Goal: Task Accomplishment & Management: Use online tool/utility

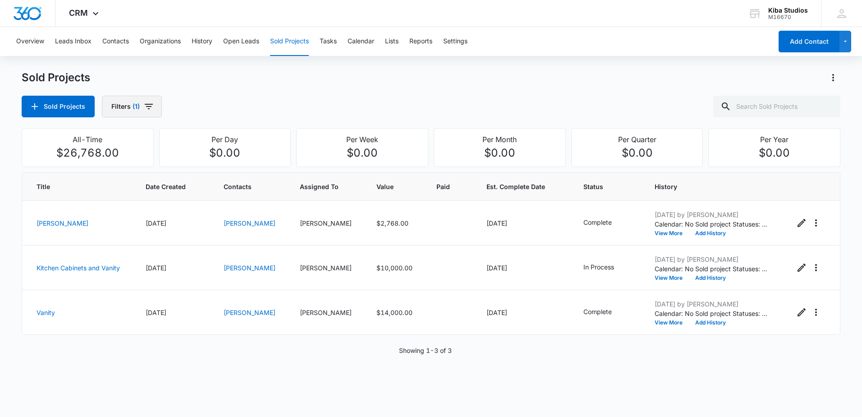
click at [145, 105] on icon "button" at bounding box center [149, 106] width 8 height 5
click at [162, 162] on icon "Clear" at bounding box center [164, 163] width 7 height 7
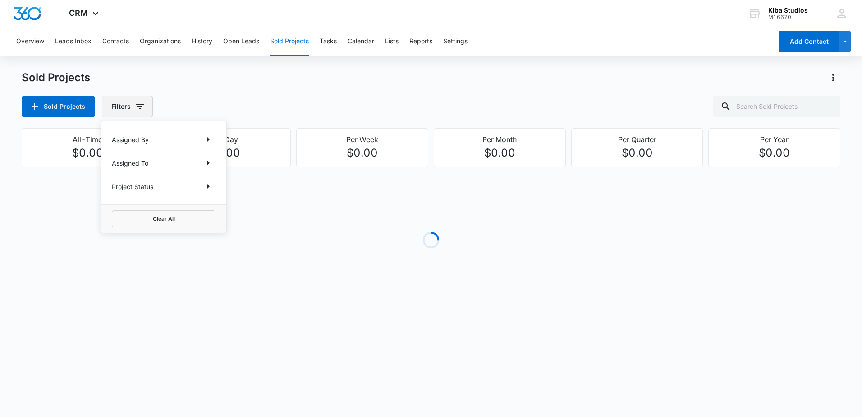
click at [134, 106] on icon "button" at bounding box center [139, 106] width 11 height 11
click at [139, 111] on icon "button" at bounding box center [139, 106] width 11 height 11
click at [202, 165] on button "Show Assigned To filters" at bounding box center [208, 163] width 14 height 14
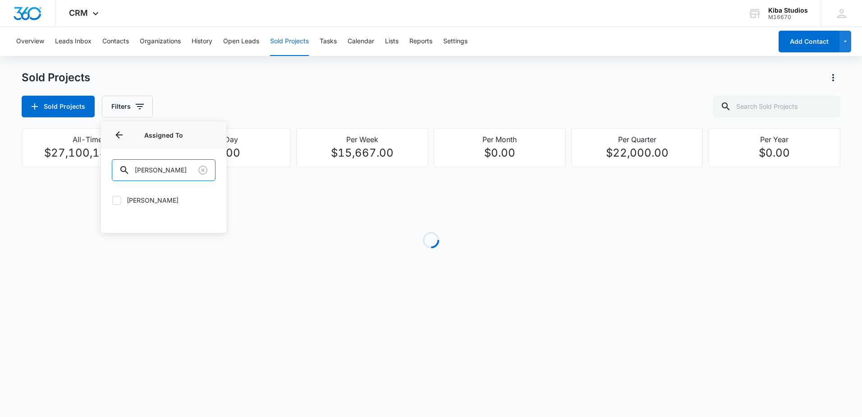
drag, startPoint x: 159, startPoint y: 170, endPoint x: 98, endPoint y: 162, distance: 61.8
click at [98, 163] on div "Sold Projects Sold Projects Filters Assigned By Assigned To Assigned To [PERSON…" at bounding box center [431, 194] width 819 height 248
type input "b"
type input "court"
click at [127, 199] on label "[PERSON_NAME]" at bounding box center [164, 199] width 104 height 9
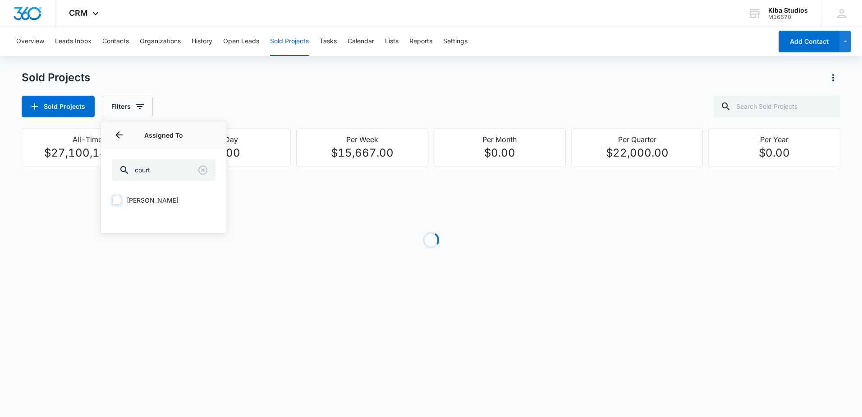
click at [112, 200] on input "[PERSON_NAME]" at bounding box center [112, 200] width 0 height 0
checkbox input "true"
click at [146, 109] on icon "button" at bounding box center [148, 106] width 11 height 11
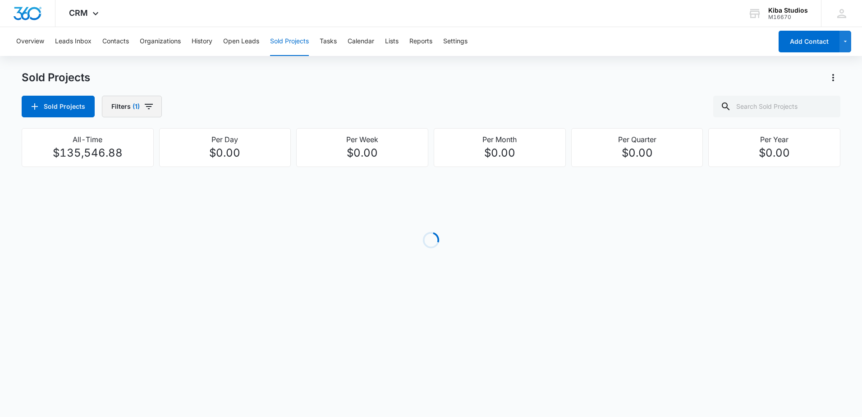
click at [153, 107] on button "Filters (1)" at bounding box center [132, 107] width 60 height 22
click at [207, 165] on icon "Show Assigned To filters" at bounding box center [208, 163] width 2 height 5
drag, startPoint x: 169, startPoint y: 172, endPoint x: 92, endPoint y: 167, distance: 76.8
click at [93, 168] on div "Sold Projects Sold Projects Filters (1) Assigned By Assigned To 1 Assigned To (…" at bounding box center [431, 194] width 819 height 248
type input "c"
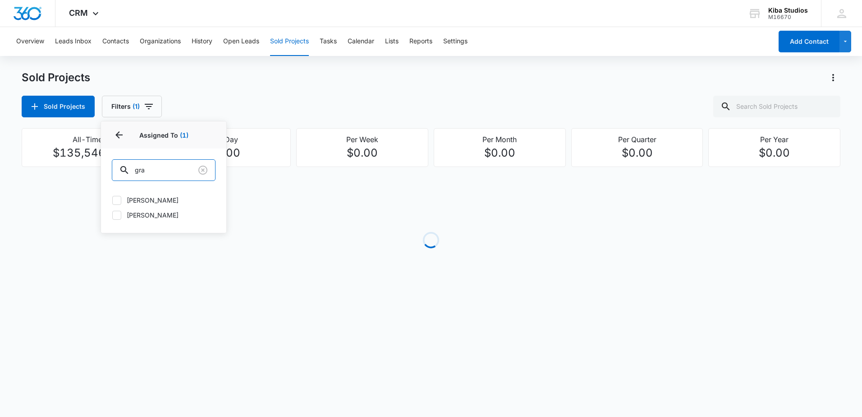
type input "gra"
click at [153, 212] on label "[PERSON_NAME]" at bounding box center [164, 214] width 104 height 9
click at [112, 215] on input "[PERSON_NAME]" at bounding box center [112, 215] width 0 height 0
checkbox input "true"
click at [193, 111] on div "Sold Projects Filters (2) Assigned By Assigned To 2 Assigned To (2) gra [PERSON…" at bounding box center [431, 107] width 819 height 22
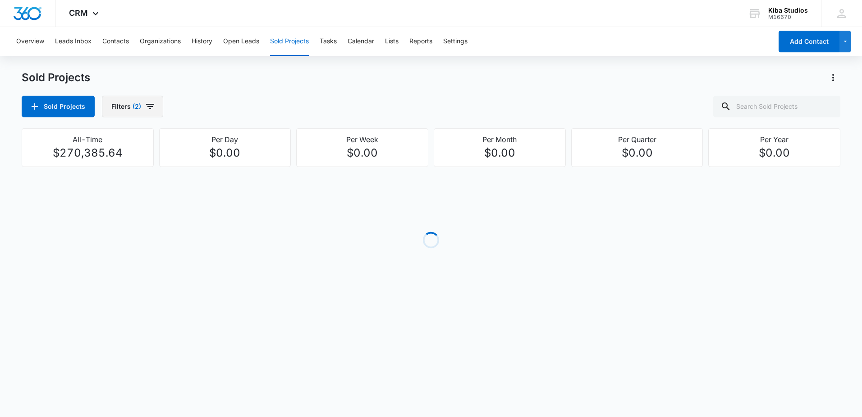
click at [151, 107] on icon "button" at bounding box center [150, 106] width 8 height 5
click at [207, 186] on icon "Show Project Status filters" at bounding box center [208, 186] width 11 height 11
click at [145, 217] on label "In Process" at bounding box center [164, 214] width 104 height 9
click at [112, 215] on input "In Process" at bounding box center [112, 215] width 0 height 0
checkbox input "true"
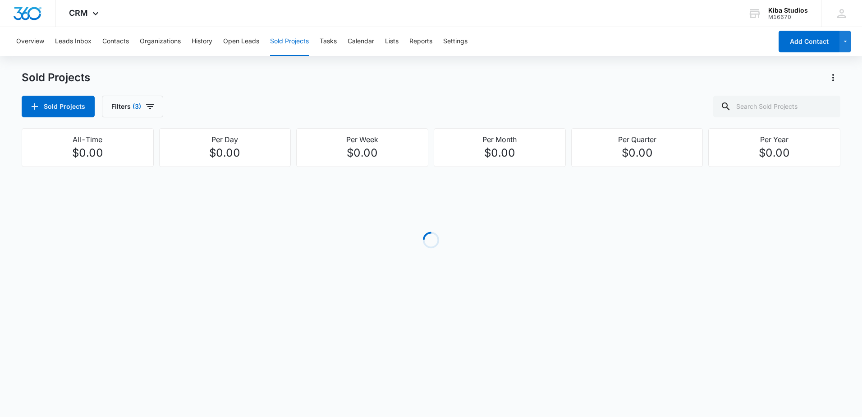
click at [304, 87] on div "Sold Projects Sold Projects Filters (3)" at bounding box center [431, 93] width 819 height 47
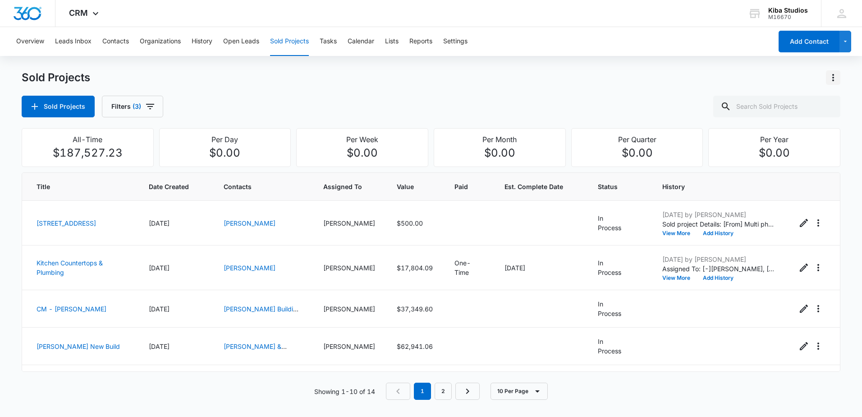
click at [839, 78] on icon "Actions" at bounding box center [833, 77] width 11 height 11
click at [791, 115] on div "Export Sold Projects" at bounding box center [780, 116] width 76 height 6
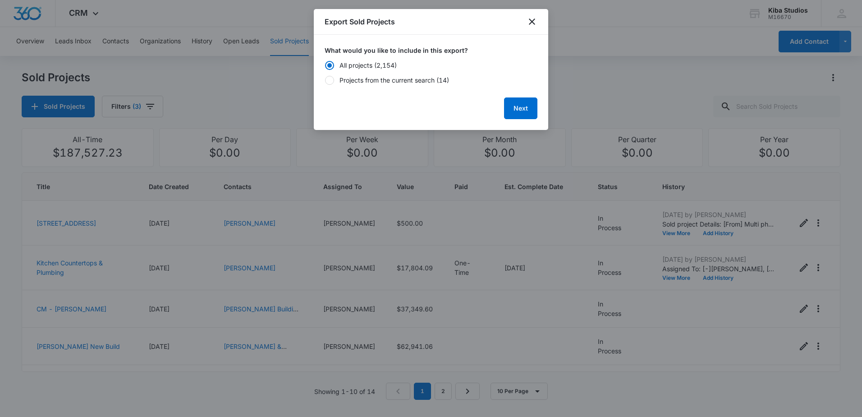
click at [365, 78] on div "Projects from the current search (14)" at bounding box center [395, 79] width 110 height 9
click at [325, 80] on input "Projects from the current search (14)" at bounding box center [325, 80] width 0 height 0
radio input "false"
radio input "true"
click at [515, 112] on button "Next" at bounding box center [520, 108] width 33 height 22
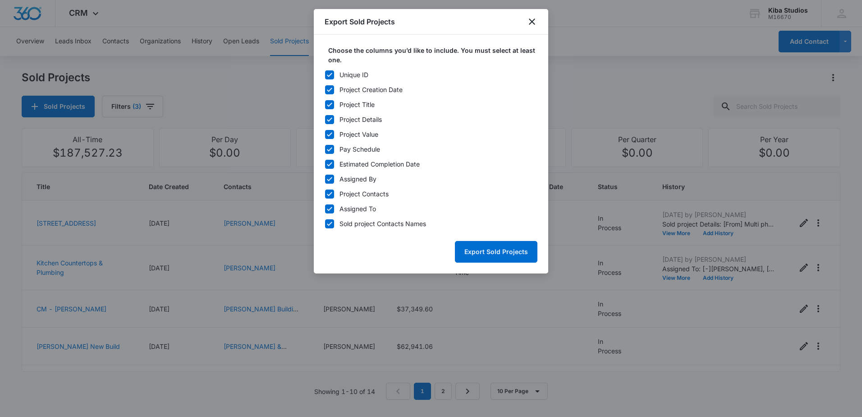
click at [341, 77] on div "Unique ID" at bounding box center [354, 74] width 29 height 9
click at [325, 75] on input "Unique ID" at bounding box center [325, 74] width 0 height 0
checkbox input "false"
click at [353, 148] on div "Pay Schedule" at bounding box center [360, 148] width 41 height 9
click at [325, 149] on input "Pay Schedule" at bounding box center [325, 149] width 0 height 0
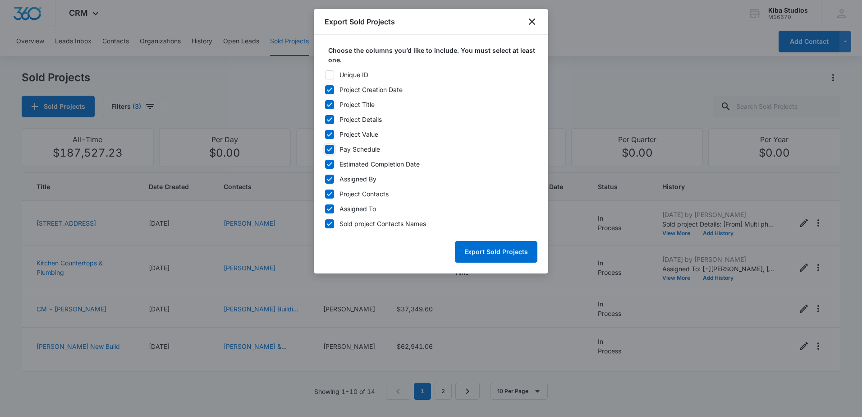
checkbox input "false"
click at [356, 160] on div "Estimated Completion Date" at bounding box center [380, 163] width 80 height 9
click at [325, 164] on input "Estimated Completion Date" at bounding box center [325, 164] width 0 height 0
checkbox input "false"
click at [356, 179] on div "Assigned By" at bounding box center [358, 178] width 37 height 9
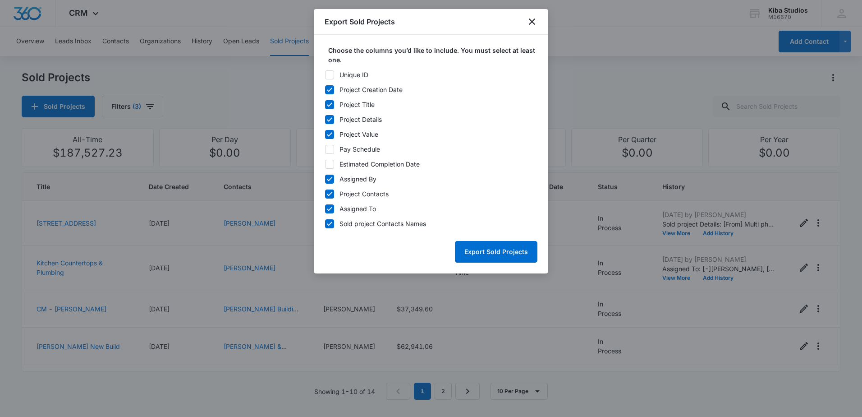
click at [325, 179] on input "Assigned By" at bounding box center [325, 179] width 0 height 0
checkbox input "false"
click at [366, 195] on div "Project Contacts" at bounding box center [364, 193] width 49 height 9
click at [325, 194] on input "Project Contacts" at bounding box center [325, 193] width 0 height 0
checkbox input "false"
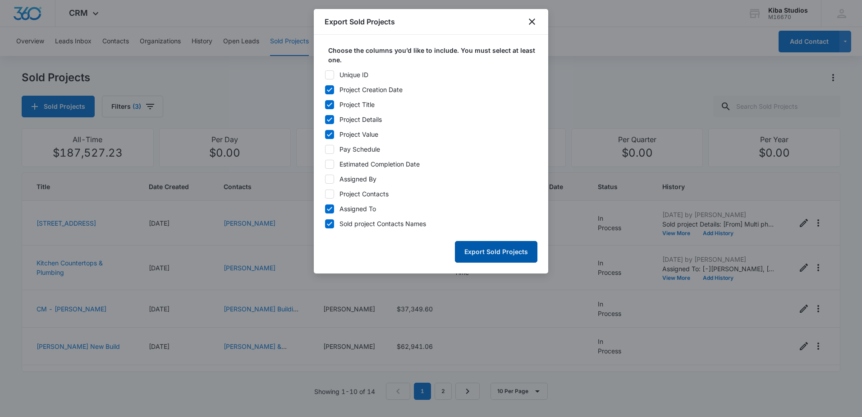
click at [487, 249] on button "Export Sold Projects" at bounding box center [496, 252] width 83 height 22
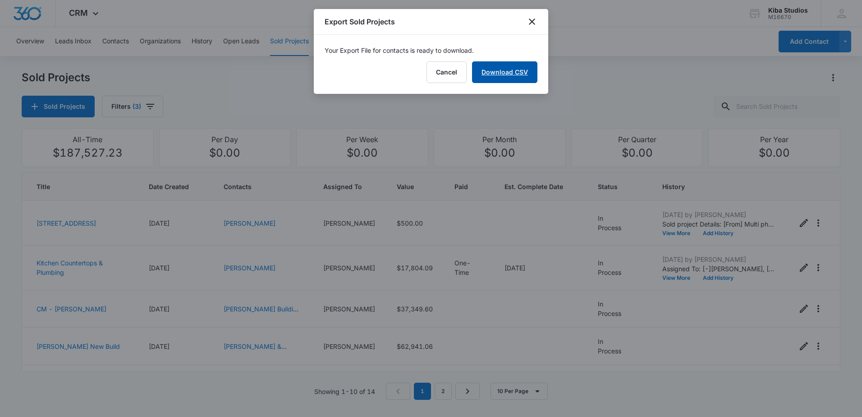
click at [502, 69] on link "Download CSV" at bounding box center [504, 72] width 65 height 22
click at [535, 29] on div "Export Sold Projects" at bounding box center [431, 22] width 235 height 26
click at [248, 31] on div at bounding box center [431, 208] width 862 height 417
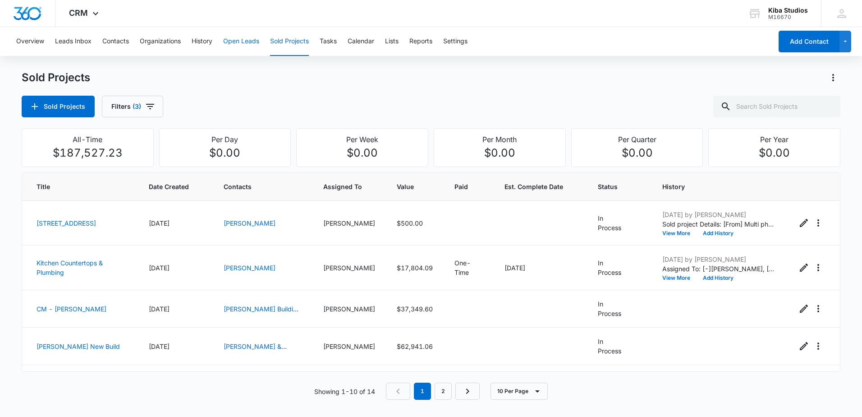
click at [252, 39] on button "Open Leads" at bounding box center [241, 41] width 36 height 29
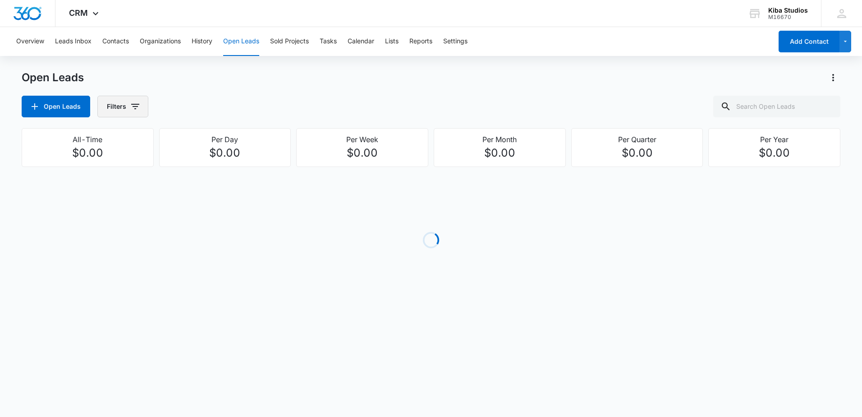
click at [134, 109] on icon "button" at bounding box center [135, 106] width 8 height 5
click at [208, 163] on icon "Show Assigned To filters" at bounding box center [204, 162] width 11 height 11
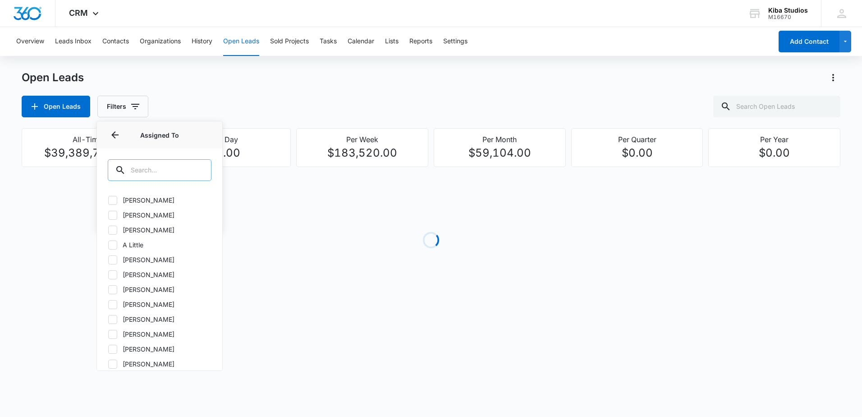
click at [162, 168] on input "text" at bounding box center [160, 170] width 104 height 22
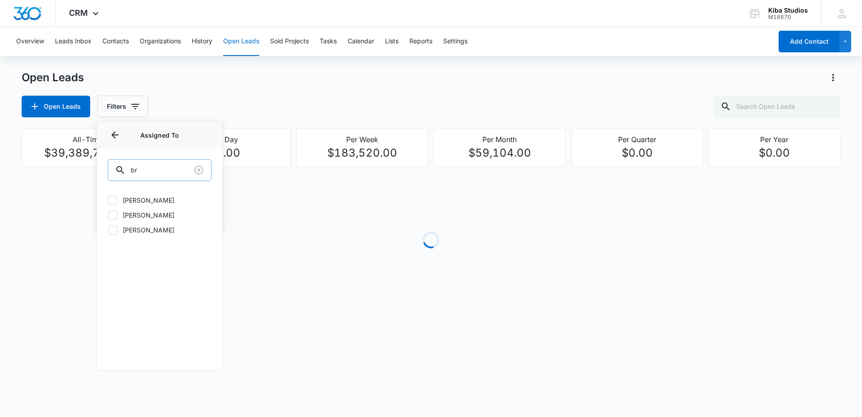
type input "b"
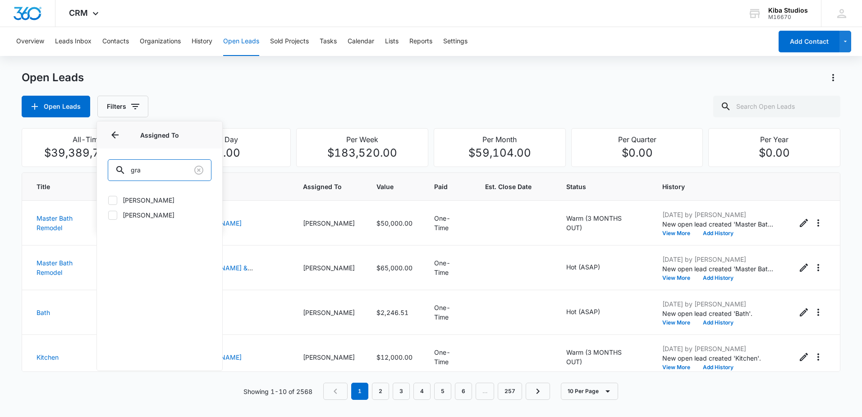
type input "gra"
click at [158, 212] on label "[PERSON_NAME]" at bounding box center [160, 214] width 104 height 9
click at [108, 215] on input "[PERSON_NAME]" at bounding box center [108, 215] width 0 height 0
checkbox input "true"
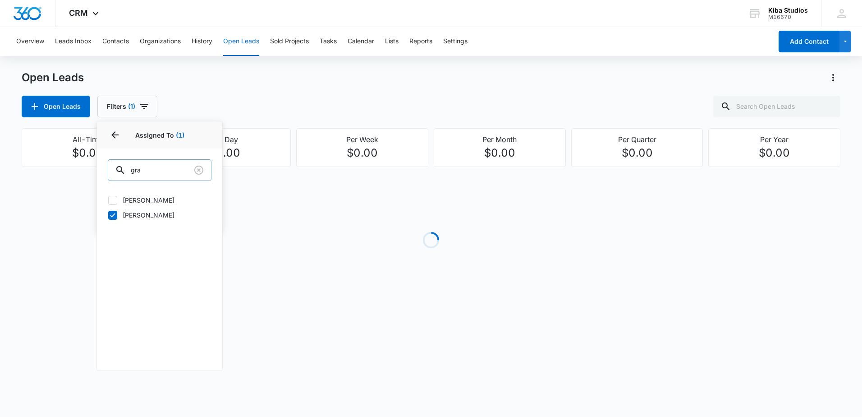
click at [153, 170] on input "gra" at bounding box center [160, 170] width 104 height 22
drag, startPoint x: 160, startPoint y: 170, endPoint x: 111, endPoint y: 170, distance: 48.3
click at [111, 170] on input "gra" at bounding box center [160, 170] width 104 height 22
type input "cour"
click at [146, 203] on label "[PERSON_NAME]" at bounding box center [160, 199] width 104 height 9
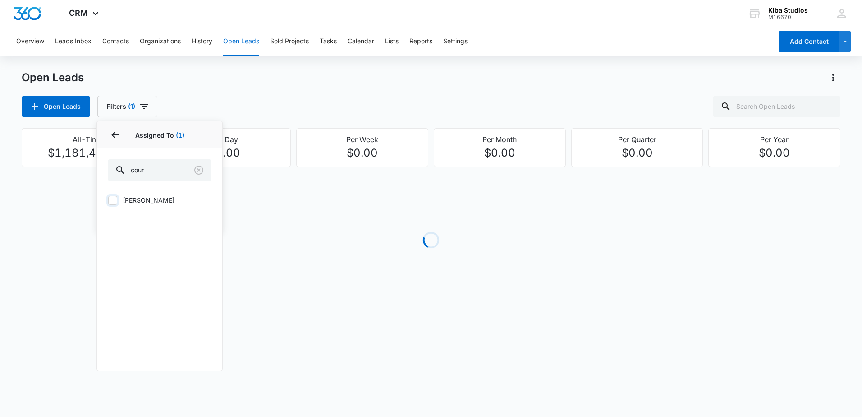
click at [108, 200] on input "[PERSON_NAME]" at bounding box center [108, 200] width 0 height 0
checkbox input "true"
click at [240, 89] on div "Open Leads Open Leads Filters (2) Assigned By Assigned To 2 Assigned To (2) cou…" at bounding box center [431, 93] width 819 height 47
click at [149, 104] on icon "button" at bounding box center [145, 106] width 11 height 11
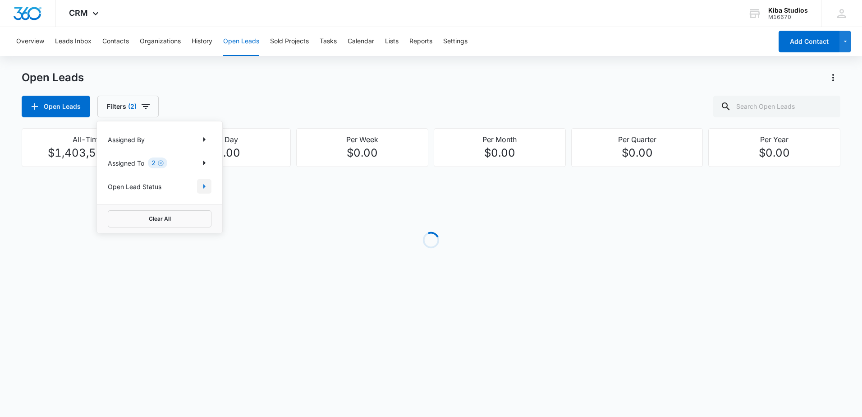
click at [203, 181] on icon "Show Open Lead Status filters" at bounding box center [204, 186] width 11 height 11
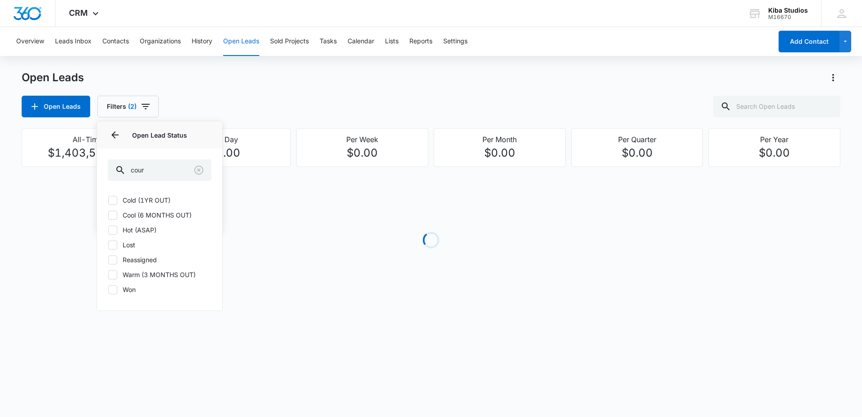
click at [149, 194] on div "Cold (1YR OUT) Cool (6 MONTHS OUT) Hot (ASAP) Lost Reassigned Warm (3 MONTHS OU…" at bounding box center [159, 250] width 125 height 120
click at [149, 197] on label "Cold (1YR OUT)" at bounding box center [160, 199] width 104 height 9
click at [108, 200] on input "Cold (1YR OUT)" at bounding box center [108, 200] width 0 height 0
checkbox input "true"
click at [153, 216] on label "Cool (6 MONTHS OUT)" at bounding box center [160, 214] width 104 height 9
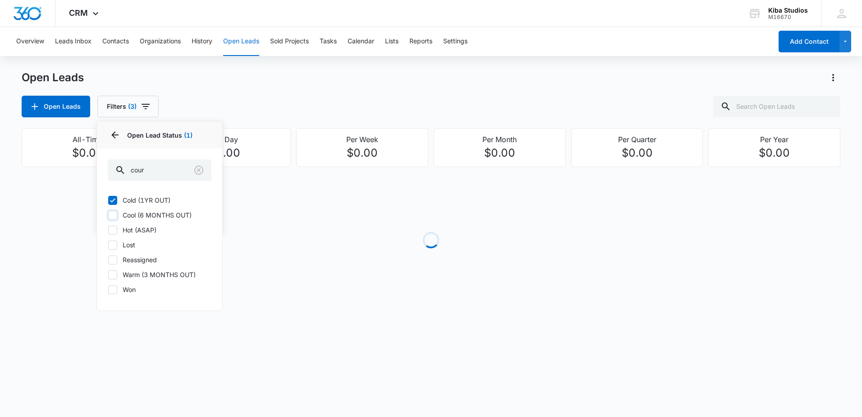
click at [108, 215] on input "Cool (6 MONTHS OUT)" at bounding box center [108, 215] width 0 height 0
checkbox input "true"
click at [145, 232] on label "Hot (ASAP)" at bounding box center [160, 229] width 104 height 9
click at [108, 230] on input "Hot (ASAP)" at bounding box center [108, 230] width 0 height 0
checkbox input "true"
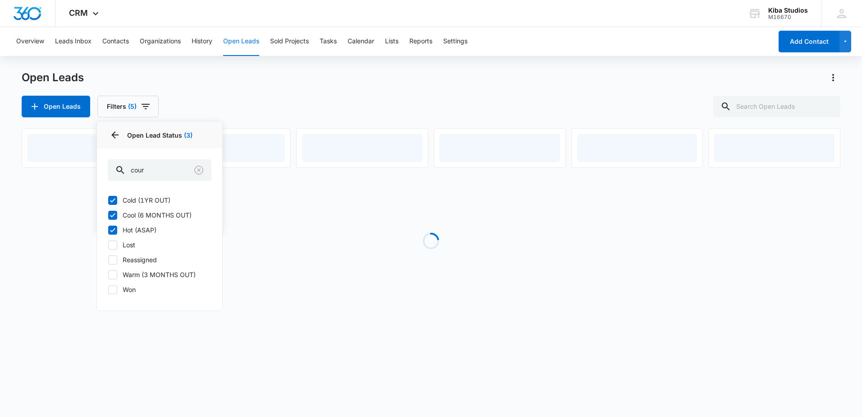
click at [150, 272] on label "Warm (3 MONTHS OUT)" at bounding box center [160, 274] width 104 height 9
click at [108, 274] on input "Warm (3 MONTHS OUT)" at bounding box center [108, 274] width 0 height 0
checkbox input "true"
click at [279, 109] on div "Open Leads Filters (6) Assigned By Assigned To 2 Open Lead Status 4 Open Lead S…" at bounding box center [431, 107] width 819 height 22
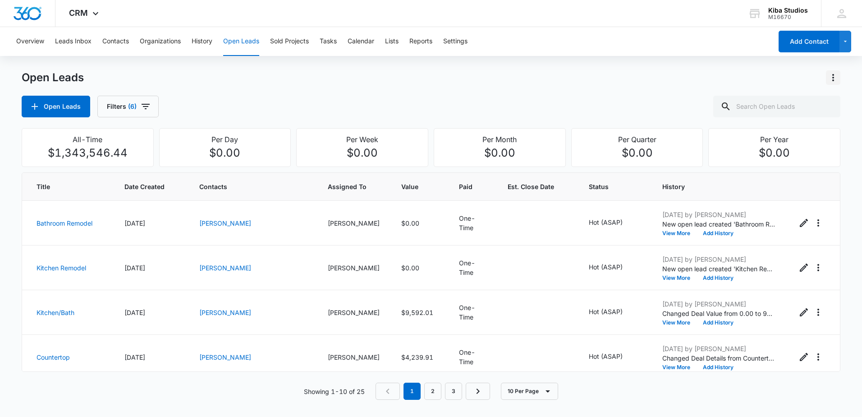
click at [840, 74] on button "Actions" at bounding box center [833, 77] width 14 height 14
click at [780, 115] on div "Export Open Leads" at bounding box center [782, 116] width 74 height 6
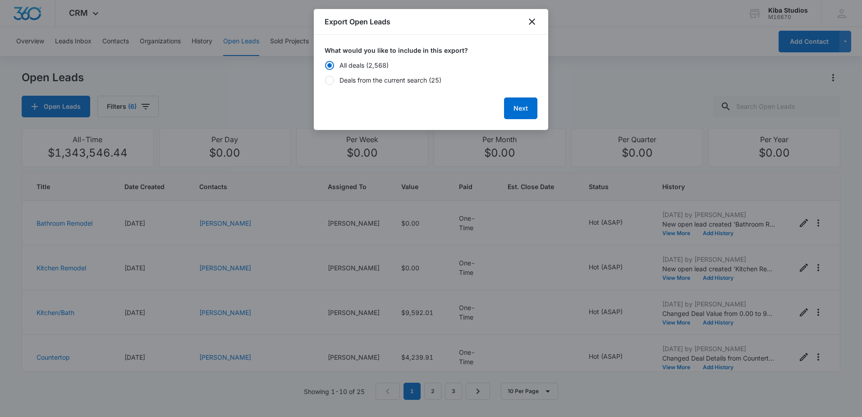
click at [400, 83] on div "Deals from the current search (25)" at bounding box center [391, 79] width 102 height 9
click at [325, 80] on input "Deals from the current search (25)" at bounding box center [325, 80] width 0 height 0
radio input "false"
radio input "true"
click at [528, 101] on button "Next" at bounding box center [520, 108] width 33 height 22
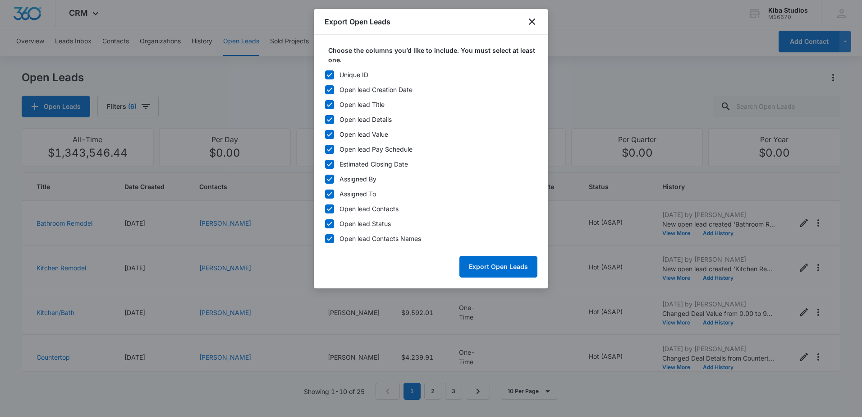
click at [361, 76] on div "Unique ID" at bounding box center [354, 74] width 29 height 9
click at [325, 75] on input "Unique ID" at bounding box center [325, 74] width 0 height 0
checkbox input "false"
click at [375, 153] on div "Open lead Pay Schedule" at bounding box center [376, 148] width 73 height 9
click at [325, 149] on input "Open lead Pay Schedule" at bounding box center [325, 149] width 0 height 0
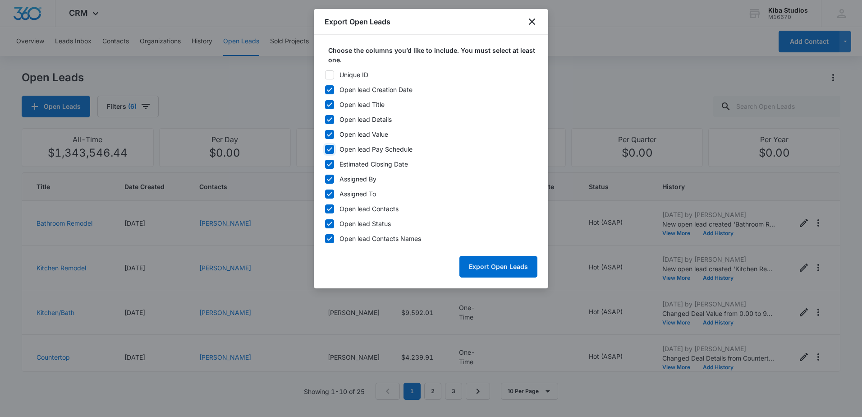
checkbox input "false"
click at [371, 160] on div "Estimated Closing Date" at bounding box center [374, 163] width 69 height 9
click at [325, 164] on input "Estimated Closing Date" at bounding box center [325, 164] width 0 height 0
checkbox input "false"
click at [354, 176] on div "Assigned By" at bounding box center [358, 178] width 37 height 9
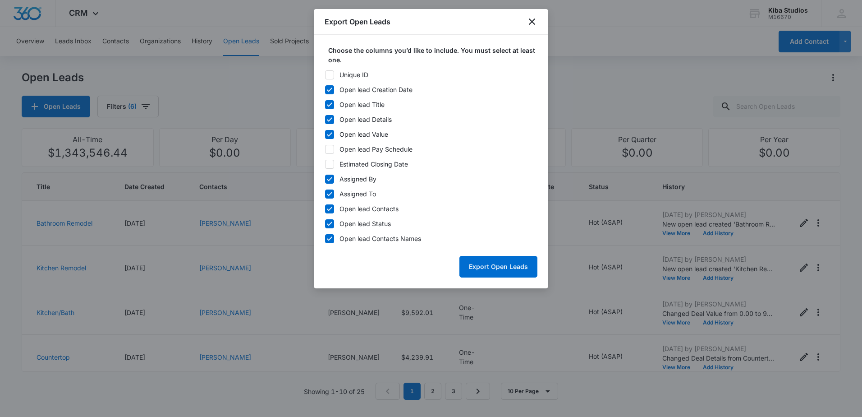
click at [325, 179] on input "Assigned By" at bounding box center [325, 179] width 0 height 0
checkbox input "false"
click at [361, 210] on div "Open lead Contacts" at bounding box center [369, 208] width 59 height 9
click at [325, 209] on input "Open lead Contacts" at bounding box center [325, 208] width 0 height 0
checkbox input "false"
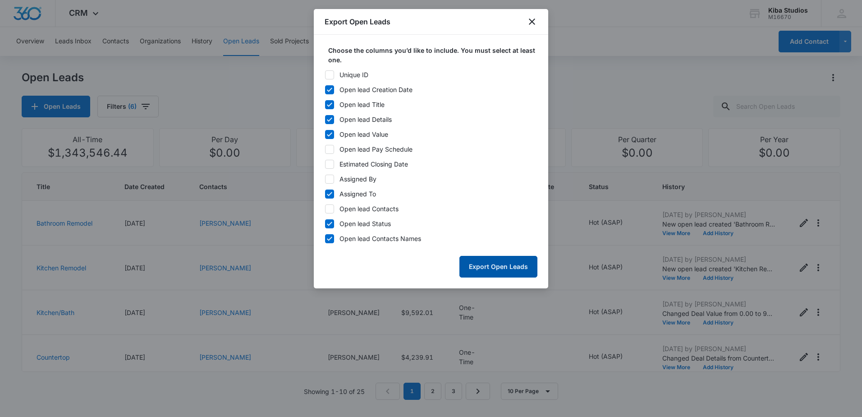
click at [504, 266] on button "Export Open Leads" at bounding box center [499, 267] width 78 height 22
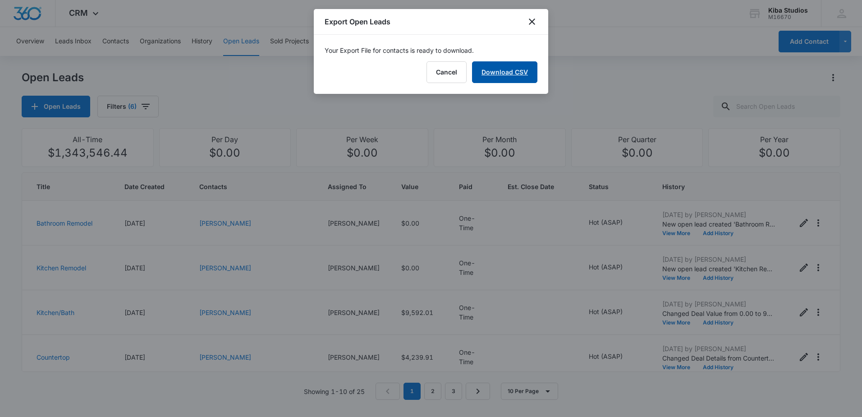
click at [504, 71] on link "Download CSV" at bounding box center [504, 72] width 65 height 22
click at [534, 19] on icon "close" at bounding box center [532, 21] width 6 height 6
